Goal: Communication & Community: Share content

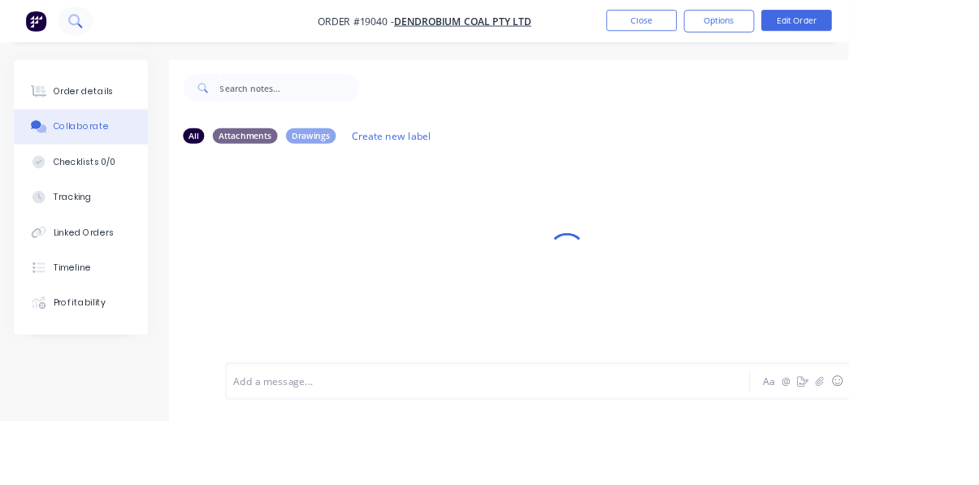
click at [103, 23] on button at bounding box center [87, 24] width 41 height 33
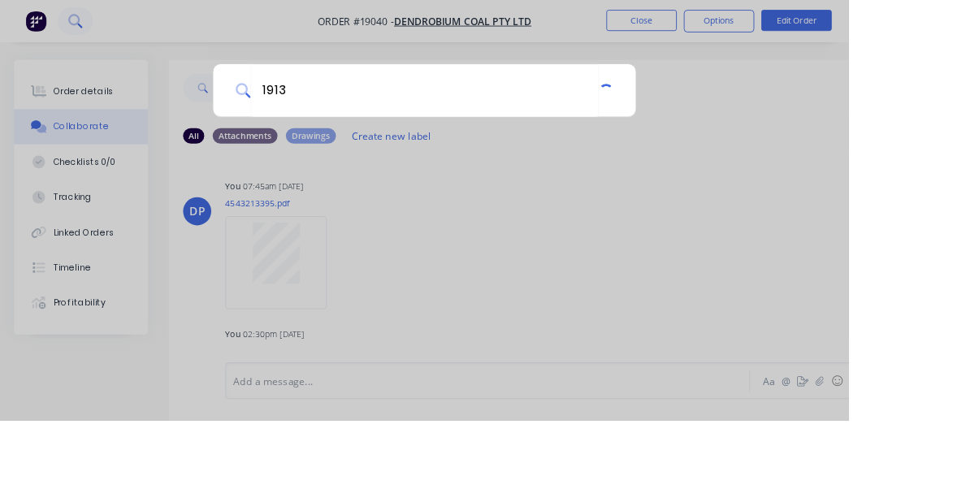
type input "19138"
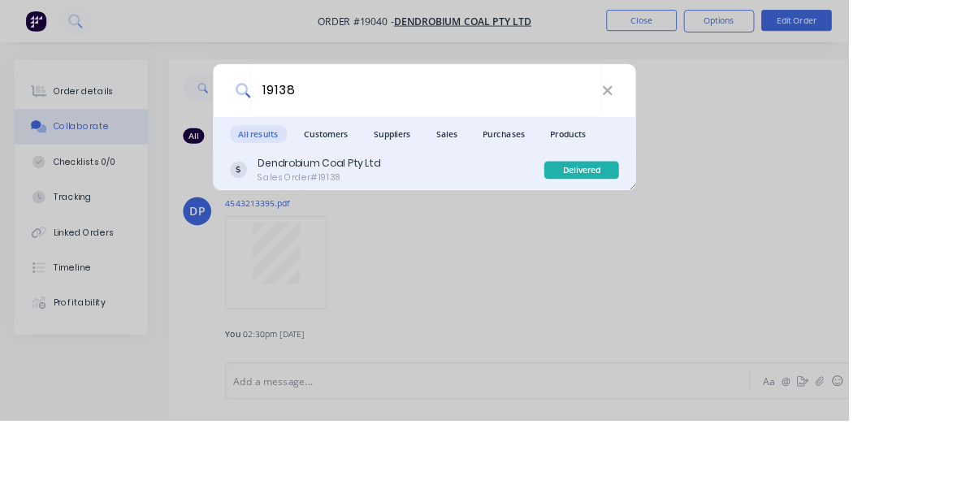
click at [483, 211] on div "Dendrobium Coal Pty Ltd Sales Order #19138" at bounding box center [446, 196] width 363 height 32
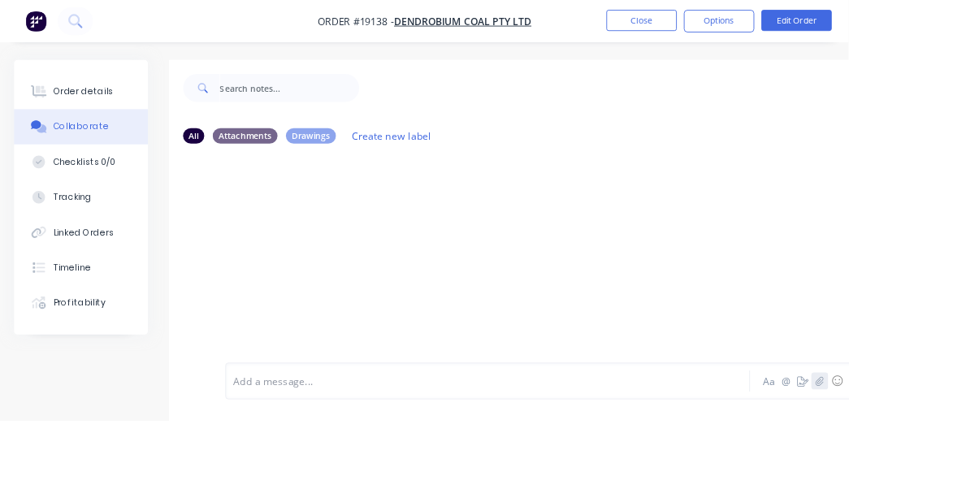
click at [946, 445] on icon "button" at bounding box center [946, 439] width 10 height 11
click at [945, 445] on icon "button" at bounding box center [946, 439] width 10 height 11
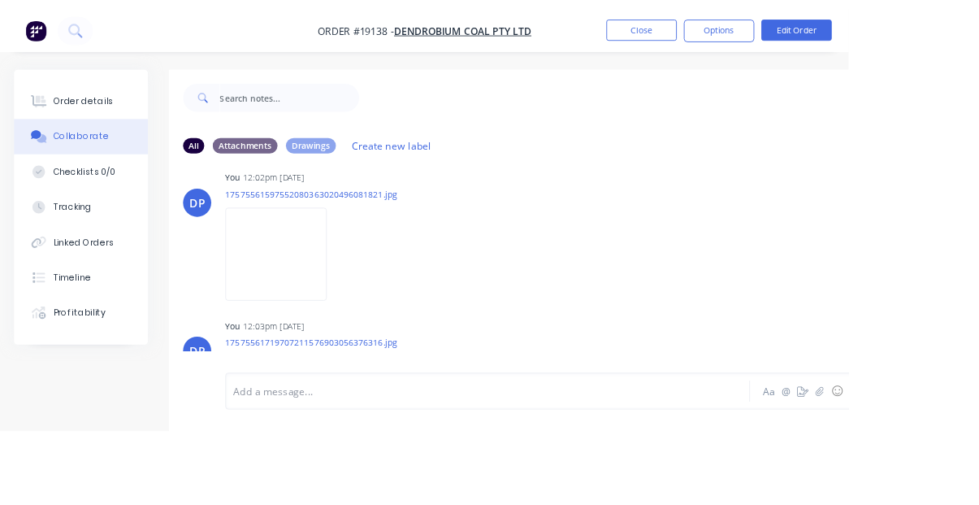
scroll to position [47, 0]
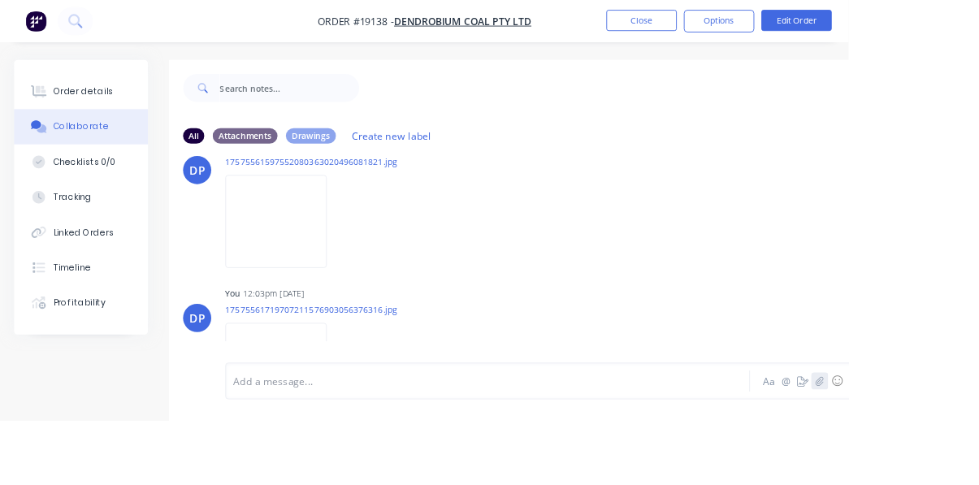
click at [946, 445] on icon "button" at bounding box center [946, 439] width 10 height 11
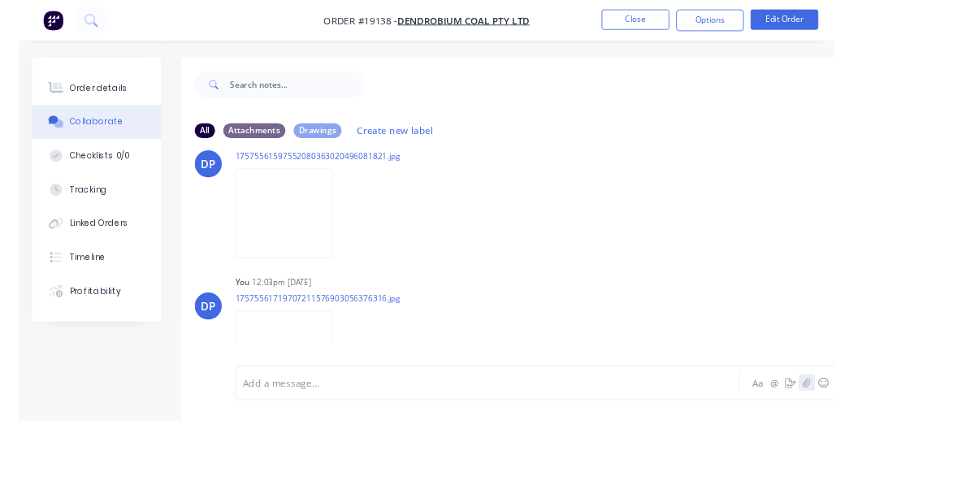
scroll to position [28, 0]
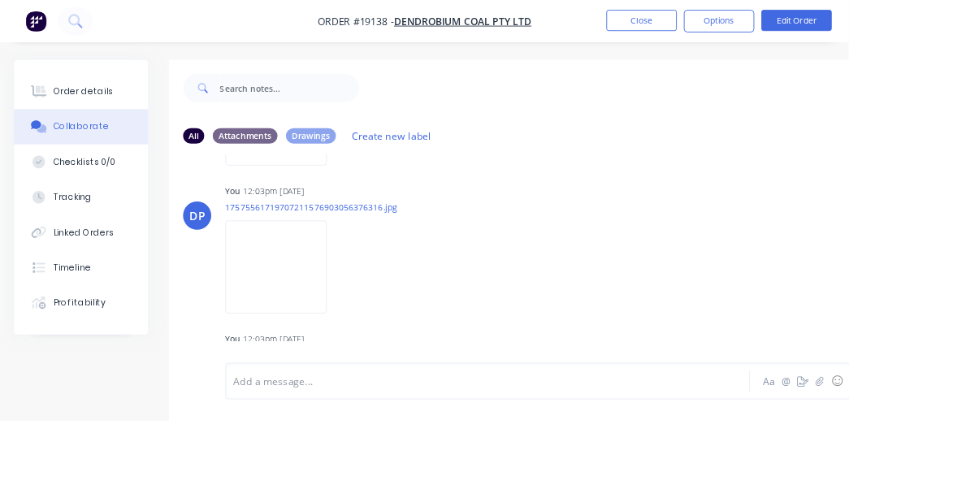
scroll to position [179, 0]
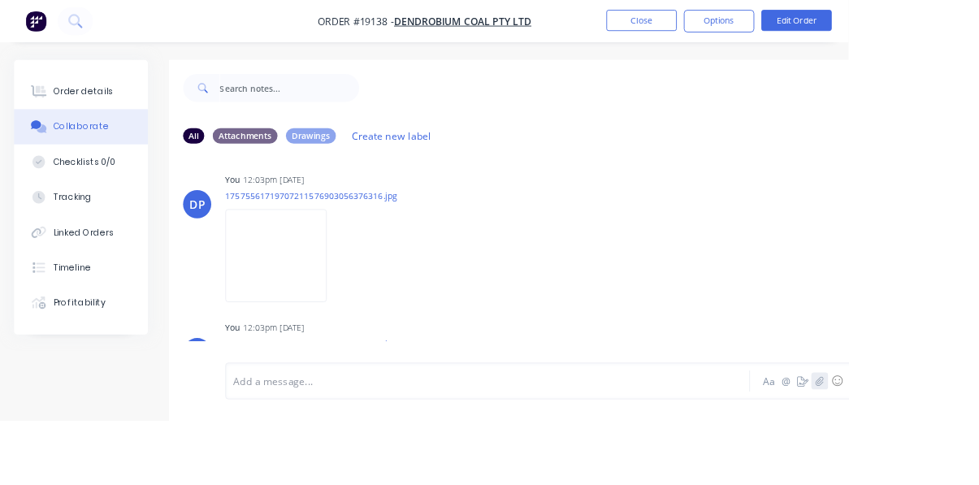
click at [946, 445] on icon "button" at bounding box center [946, 439] width 10 height 11
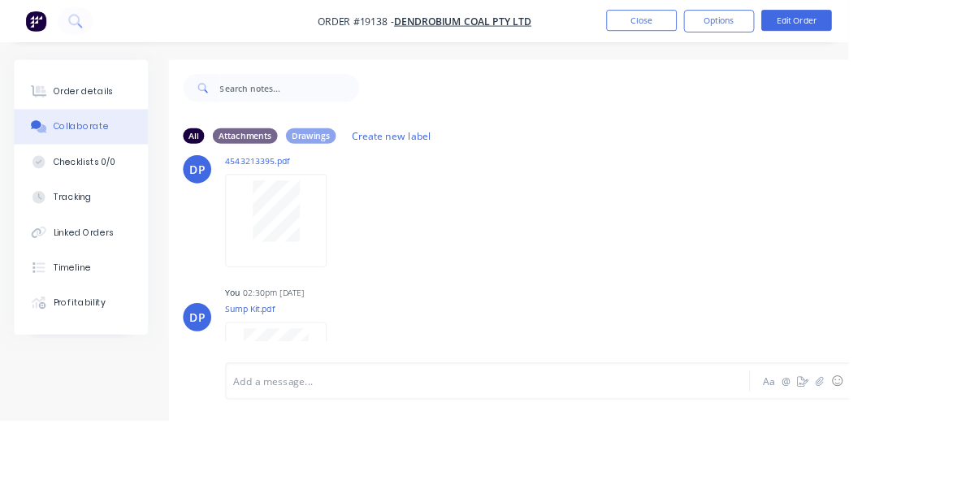
scroll to position [0, 0]
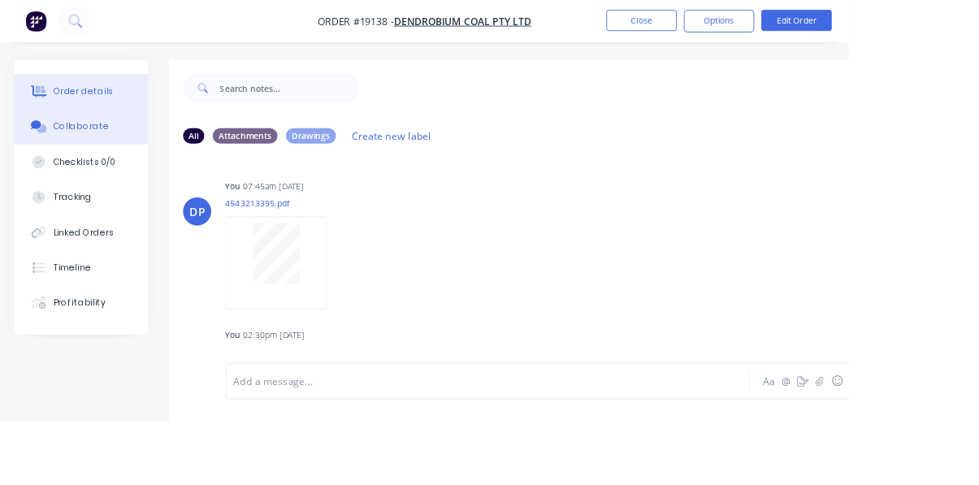
click at [76, 102] on div "Order details" at bounding box center [96, 105] width 69 height 15
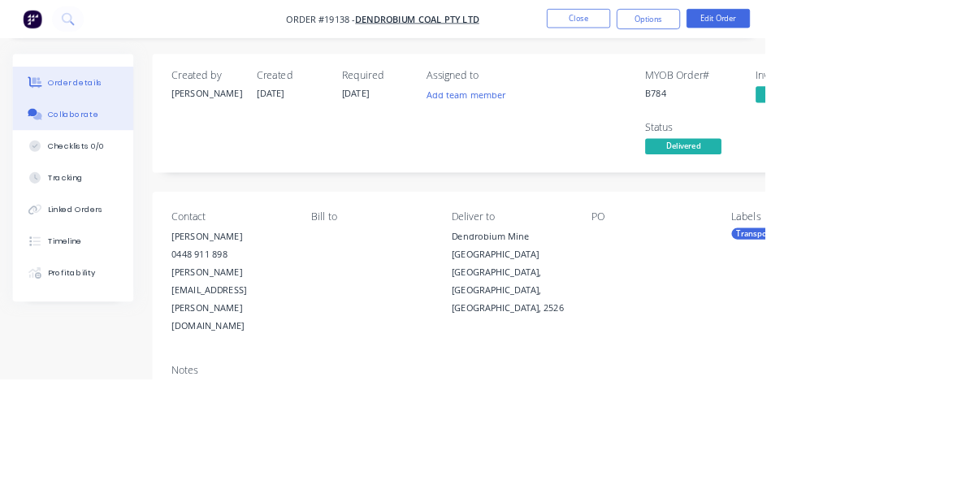
click at [77, 150] on div "Collaborate" at bounding box center [94, 146] width 64 height 15
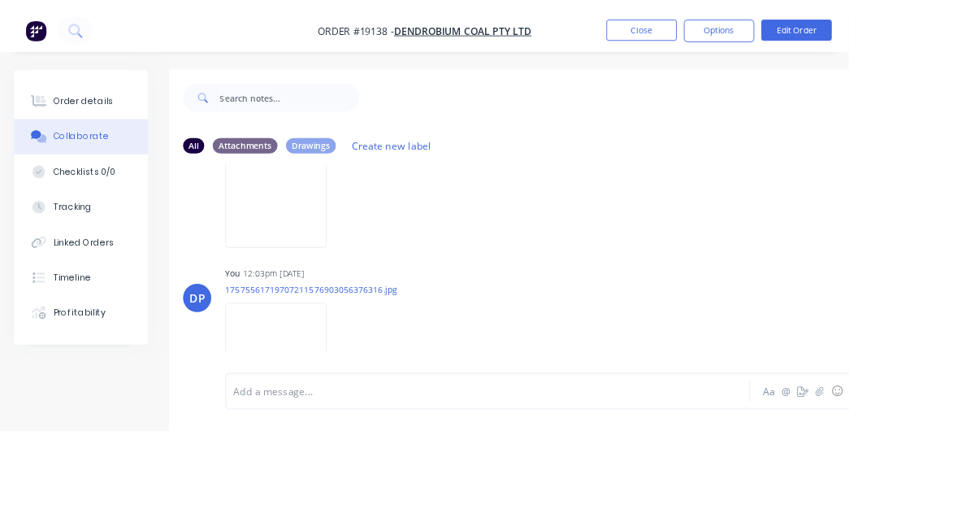
scroll to position [388, 0]
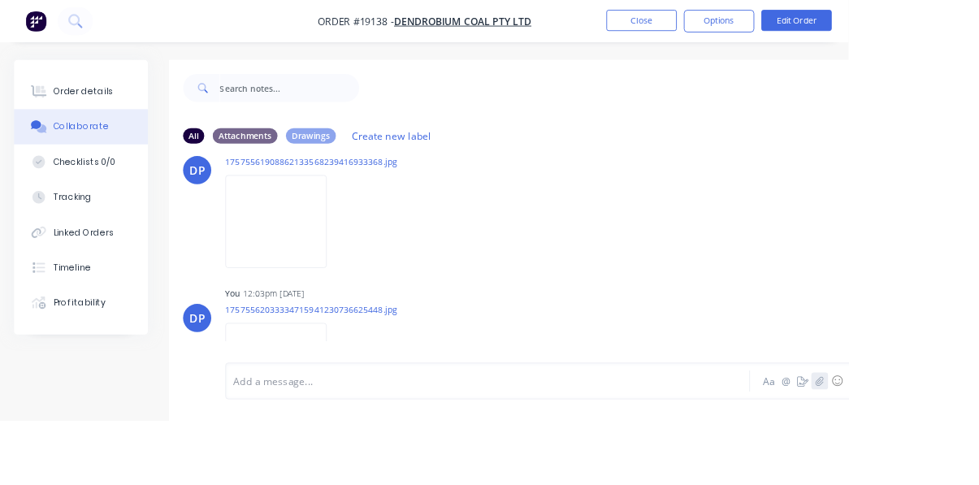
click at [946, 445] on icon "button" at bounding box center [945, 439] width 9 height 11
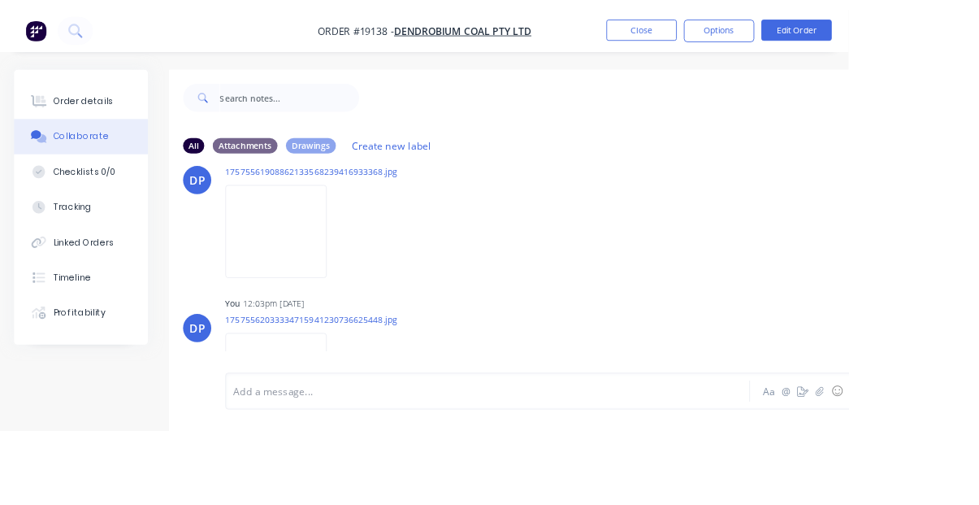
scroll to position [559, 0]
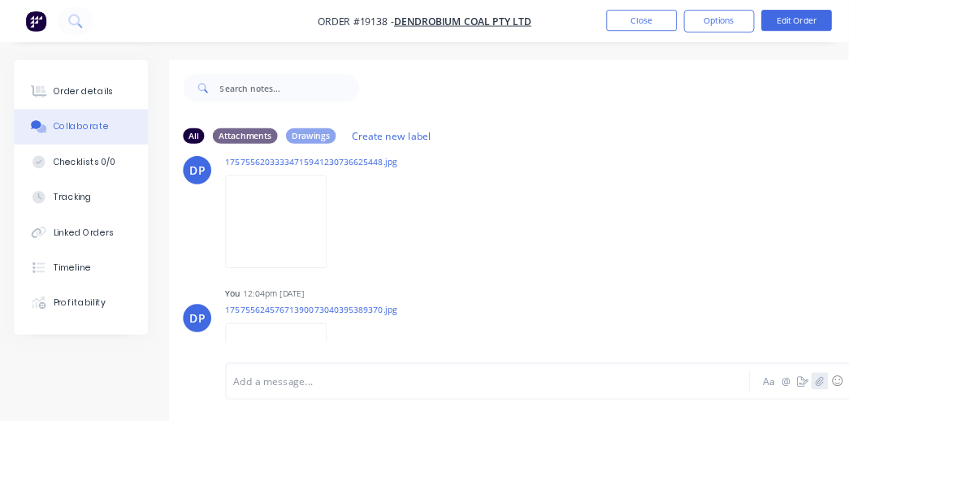
click at [946, 445] on icon "button" at bounding box center [946, 439] width 10 height 11
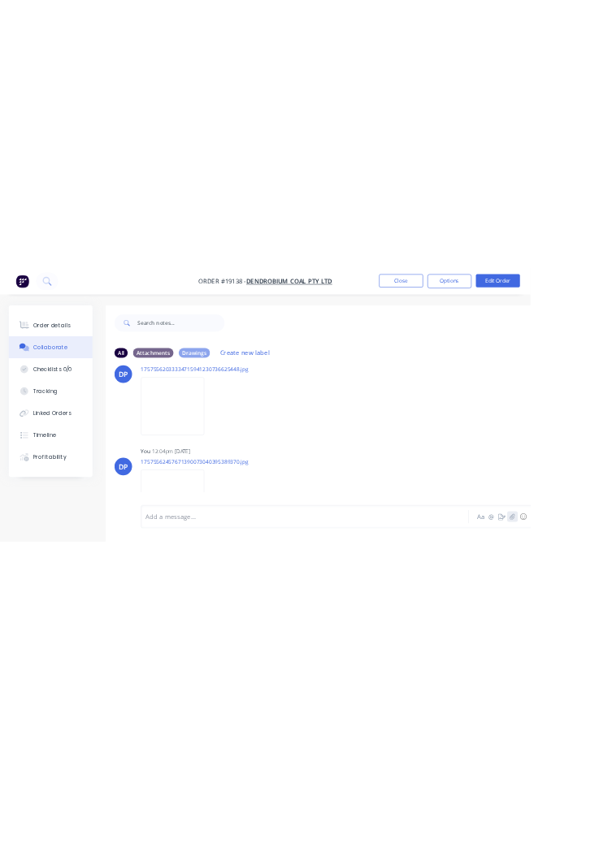
scroll to position [540, 0]
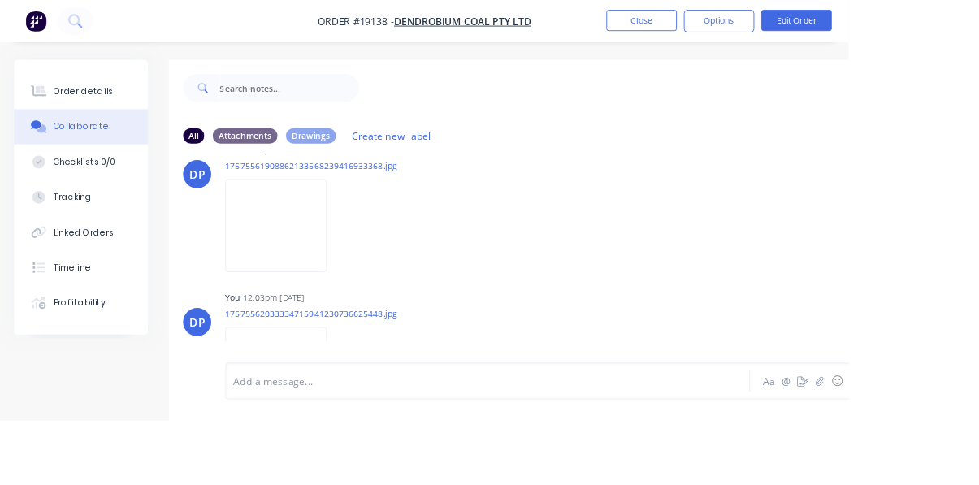
scroll to position [730, 0]
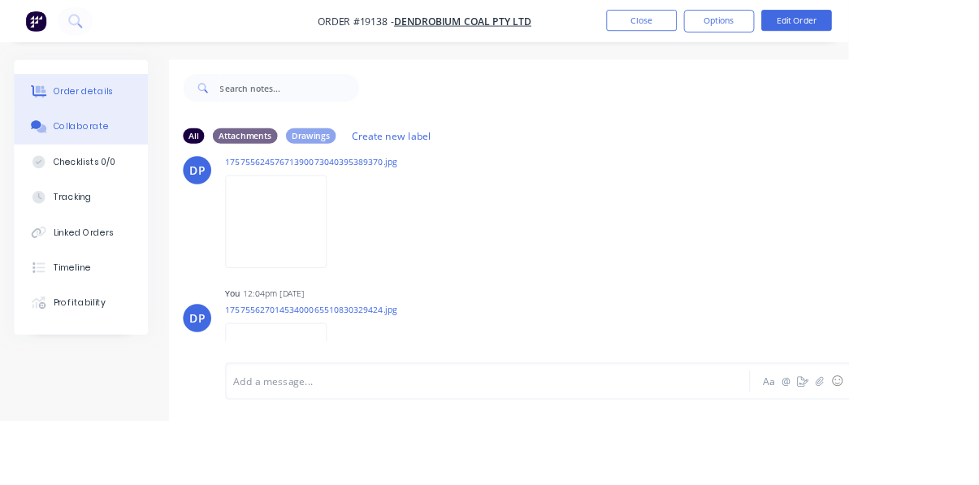
click at [85, 111] on div "Order details" at bounding box center [96, 105] width 69 height 15
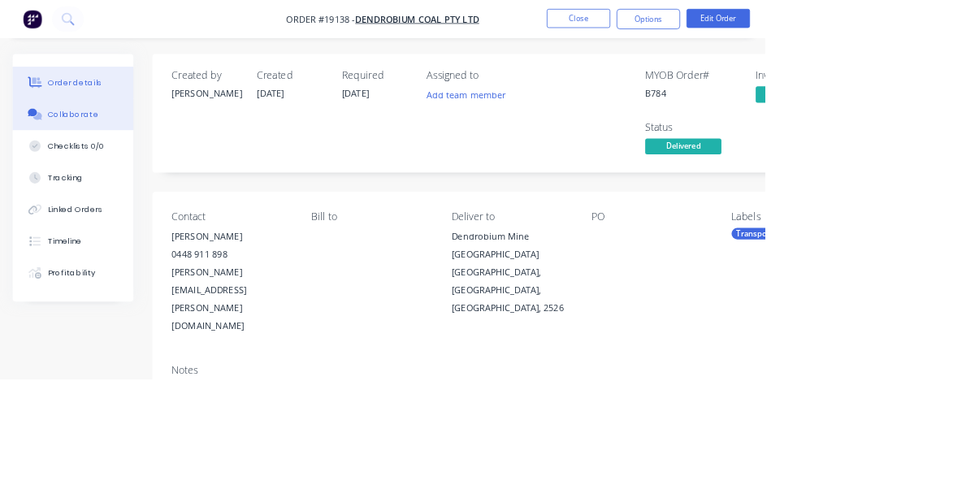
click at [73, 151] on div "Collaborate" at bounding box center [94, 146] width 64 height 15
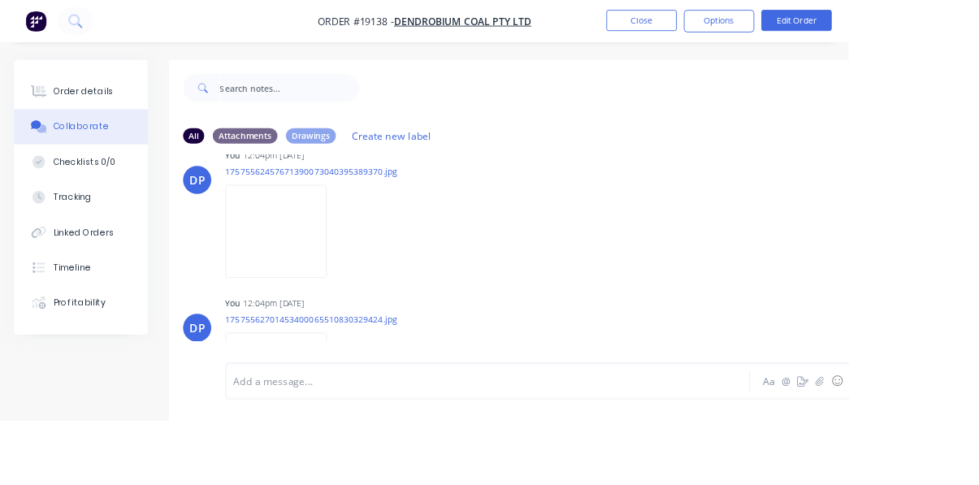
scroll to position [730, 0]
